Goal: Transaction & Acquisition: Purchase product/service

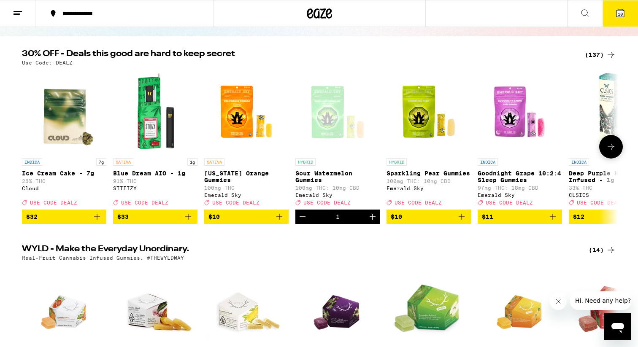
scroll to position [8, 0]
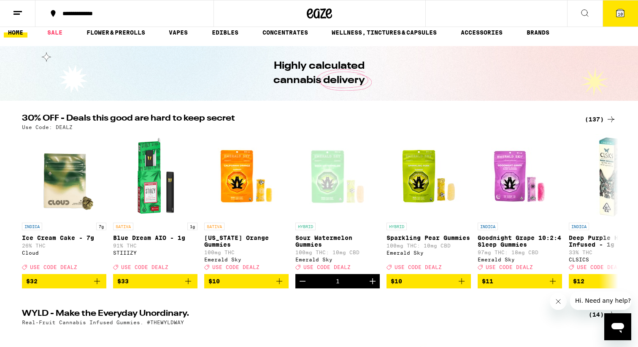
click at [621, 12] on span "10" at bounding box center [620, 13] width 5 height 5
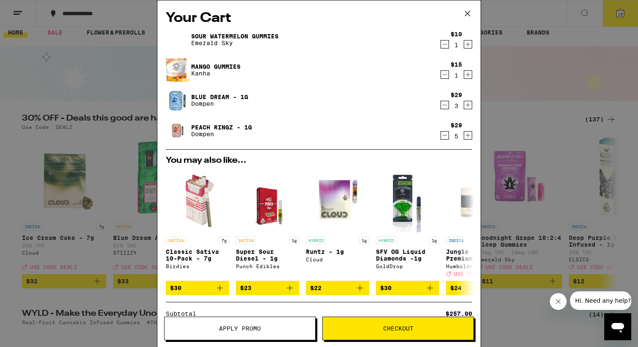
click at [445, 75] on icon "Decrement" at bounding box center [445, 75] width 8 height 10
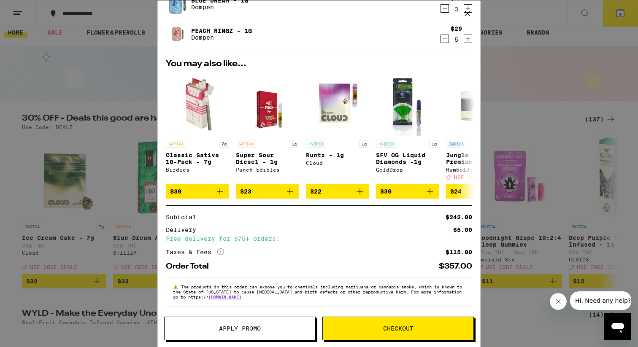
scroll to position [72, 0]
click at [224, 330] on span "Apply Promo" at bounding box center [240, 329] width 42 height 6
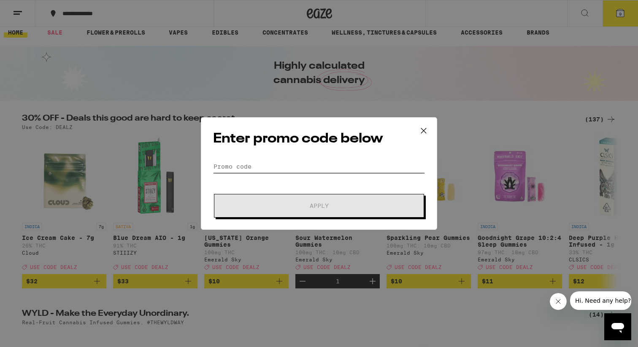
click at [295, 168] on input "Promo Code" at bounding box center [319, 166] width 212 height 13
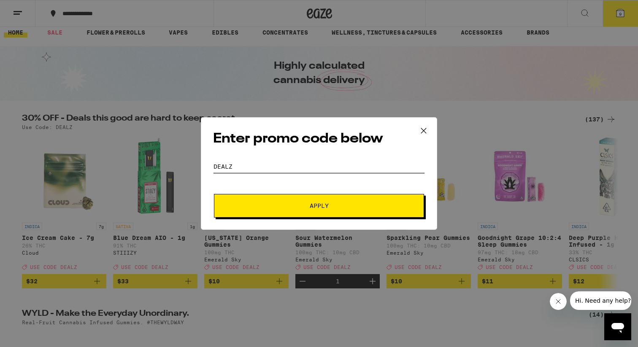
type input "DEALZ"
click at [331, 201] on button "Apply" at bounding box center [319, 206] width 210 height 24
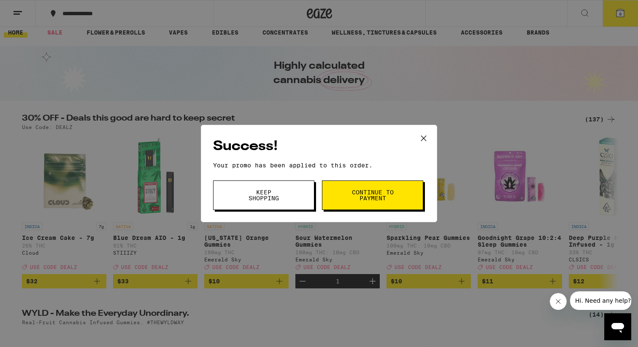
click at [265, 194] on span "Keep Shopping" at bounding box center [263, 196] width 43 height 12
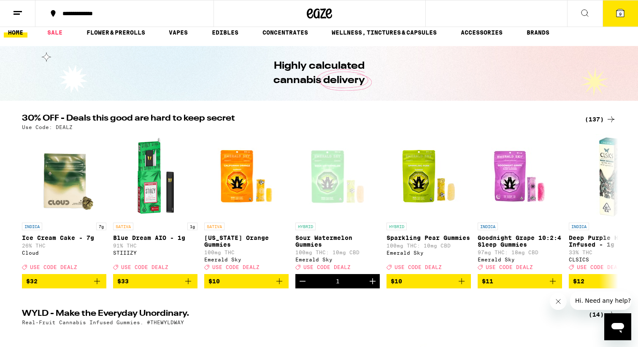
click at [623, 23] on button "9" at bounding box center [620, 13] width 35 height 26
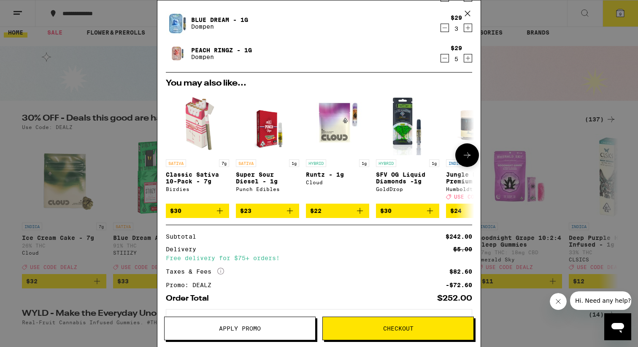
scroll to position [85, 0]
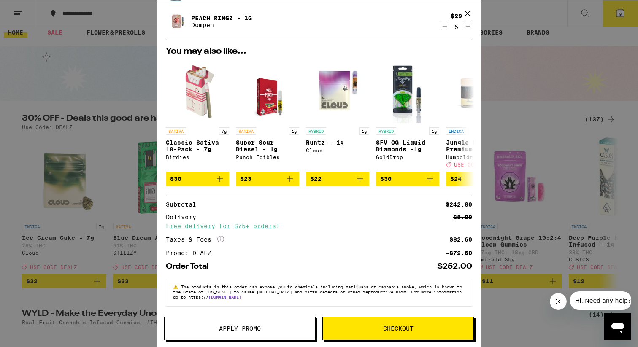
click at [368, 326] on span "Checkout" at bounding box center [398, 329] width 151 height 6
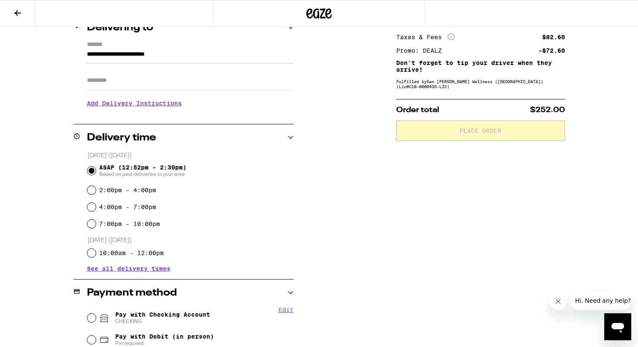
scroll to position [112, 0]
click at [136, 193] on label "2:00pm - 4:00pm" at bounding box center [127, 190] width 57 height 7
click at [96, 194] on input "2:00pm - 4:00pm" at bounding box center [91, 190] width 8 height 8
radio input "true"
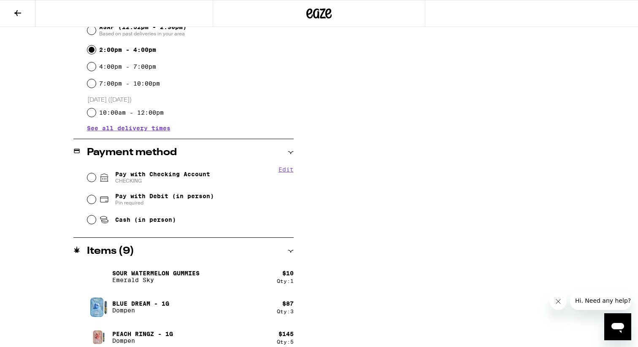
scroll to position [261, 0]
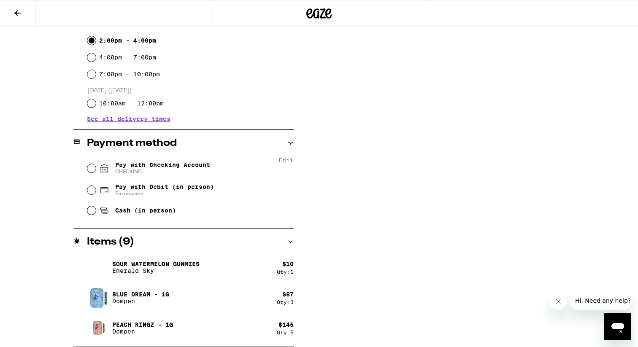
click at [155, 172] on span "CHECKING" at bounding box center [162, 171] width 95 height 7
click at [96, 172] on input "Pay with Checking Account CHECKING" at bounding box center [91, 168] width 8 height 8
radio input "true"
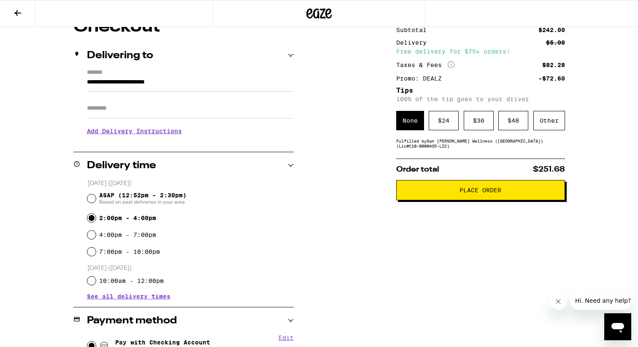
scroll to position [78, 0]
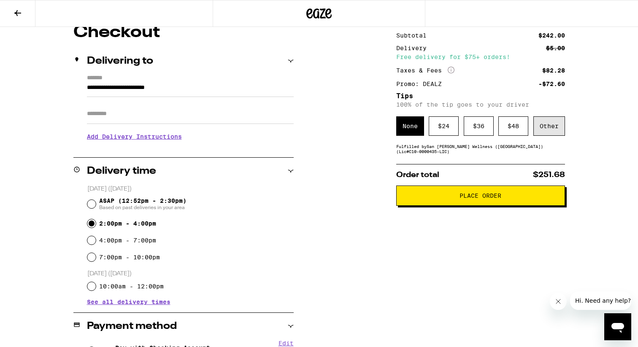
click at [550, 133] on div "Other" at bounding box center [550, 126] width 32 height 19
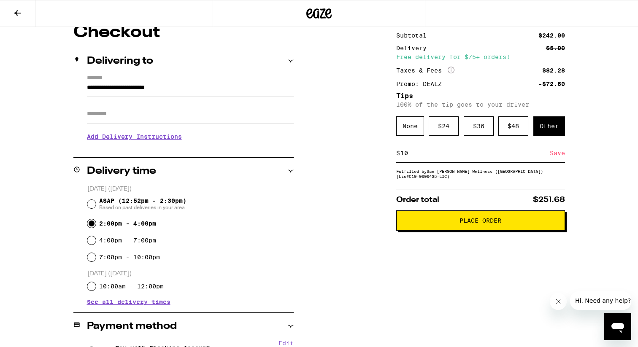
type input "10"
click at [553, 157] on div "Save" at bounding box center [557, 153] width 15 height 19
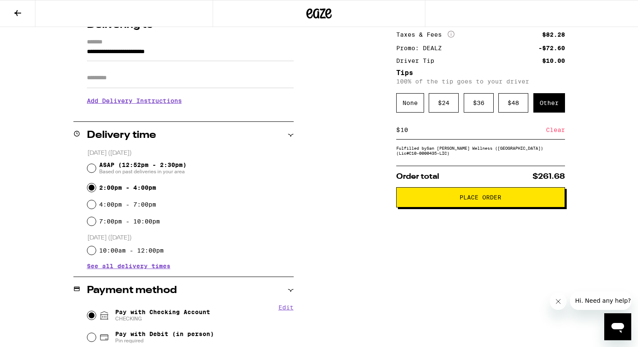
scroll to position [122, 0]
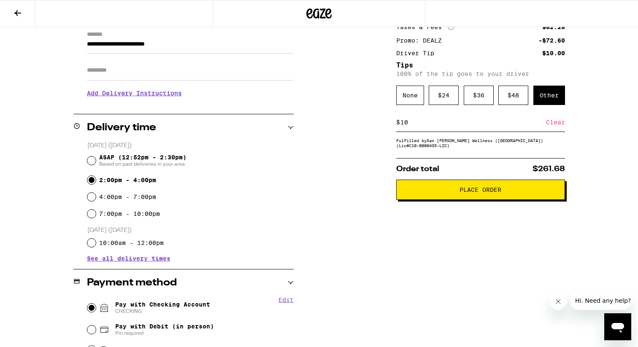
click at [485, 193] on span "Place Order" at bounding box center [481, 190] width 42 height 6
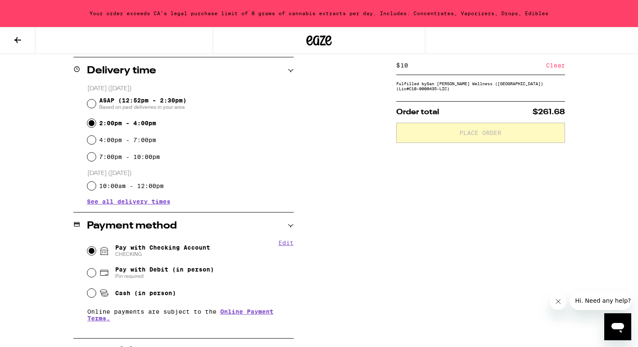
scroll to position [211, 0]
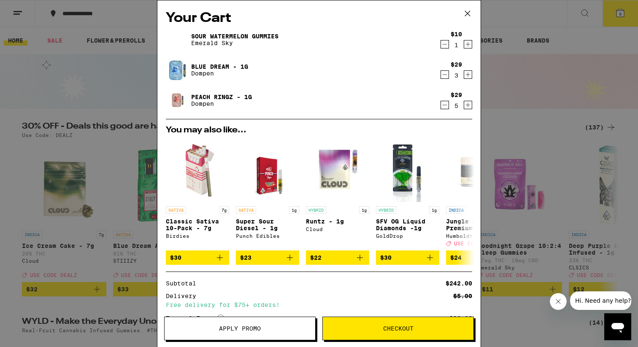
click at [445, 105] on icon "Decrement" at bounding box center [445, 105] width 8 height 10
click at [362, 333] on button "Checkout" at bounding box center [399, 329] width 152 height 24
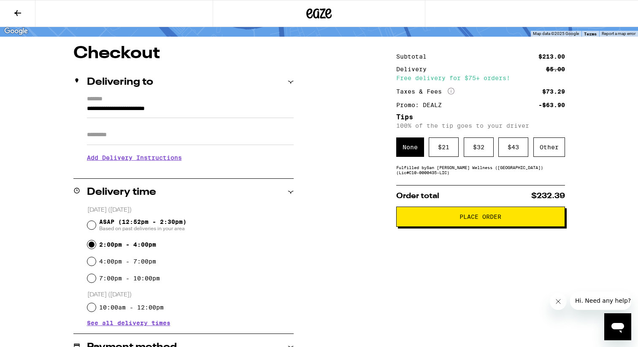
scroll to position [76, 0]
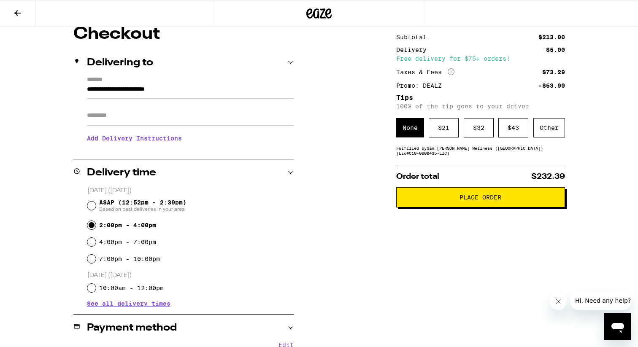
click at [454, 208] on button "Place Order" at bounding box center [480, 197] width 169 height 20
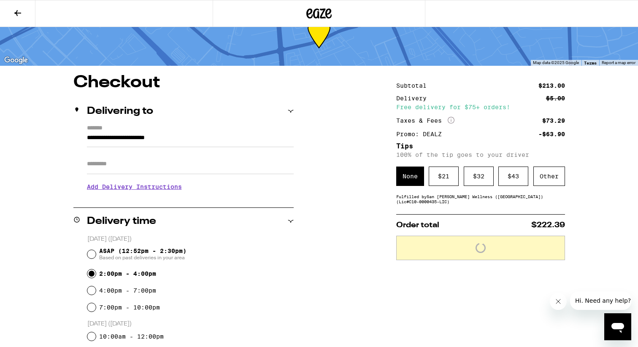
scroll to position [29, 0]
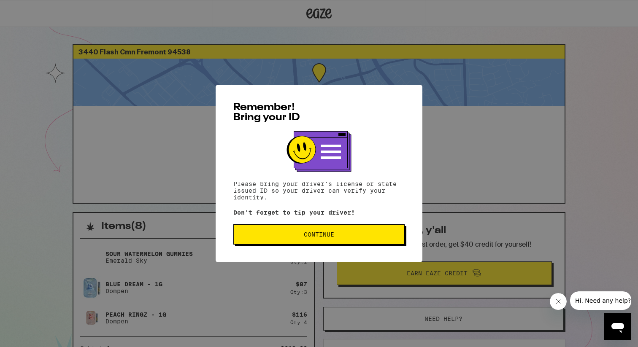
click at [311, 245] on button "Continue" at bounding box center [318, 235] width 171 height 20
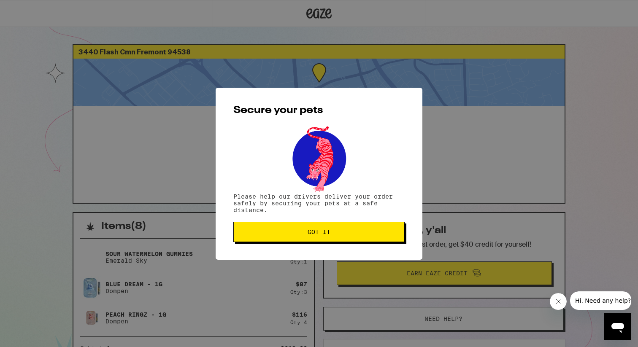
click at [311, 245] on div "Secure your pets Please help our drivers deliver your order safely by securing …" at bounding box center [319, 174] width 207 height 172
click at [311, 234] on span "Got it" at bounding box center [319, 232] width 23 height 6
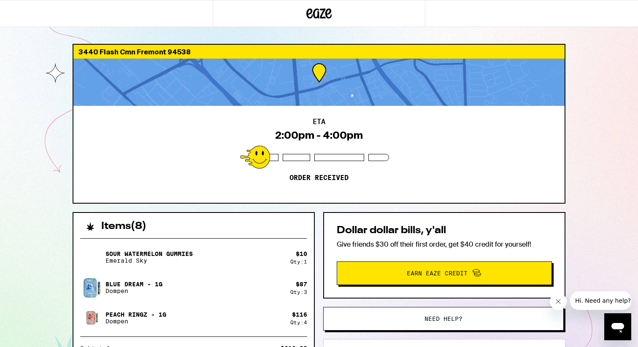
scroll to position [119, 0]
